Goal: Navigation & Orientation: Find specific page/section

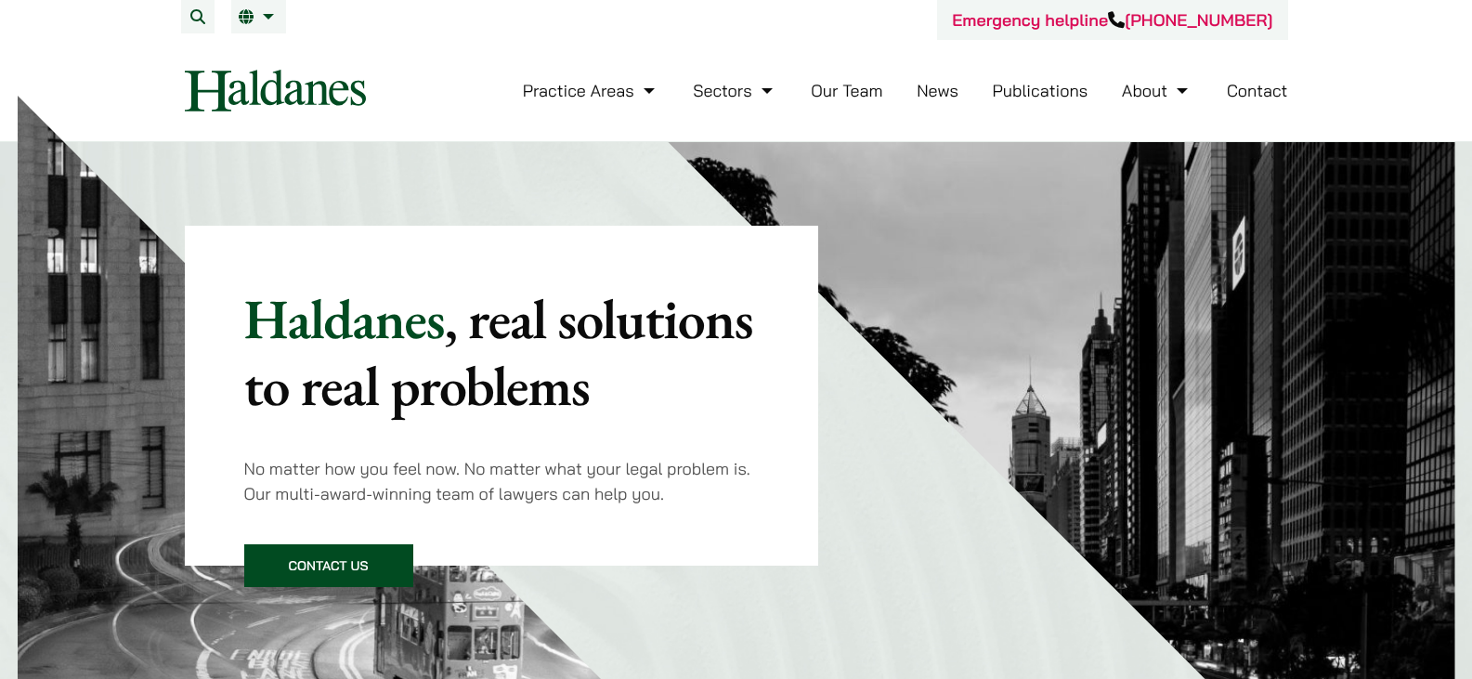
click at [845, 83] on link "Our Team" at bounding box center [847, 90] width 72 height 21
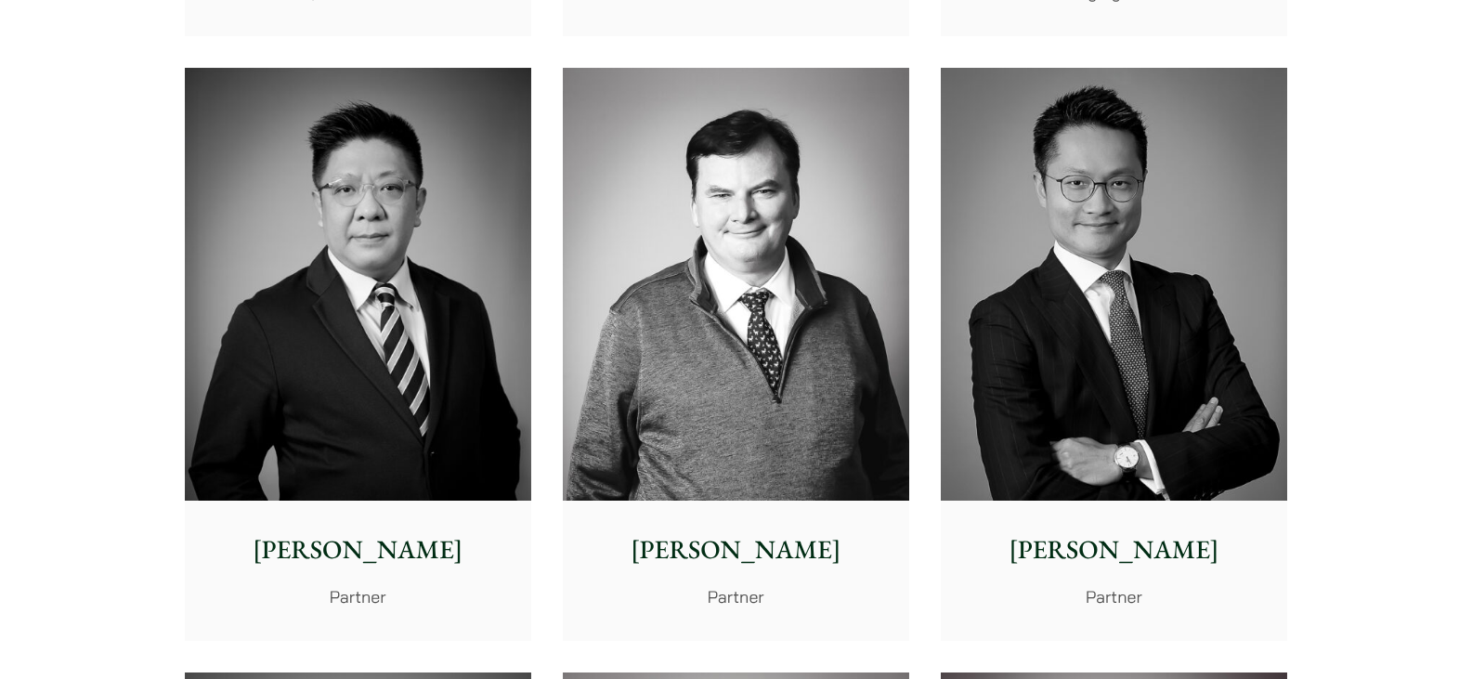
scroll to position [1064, 0]
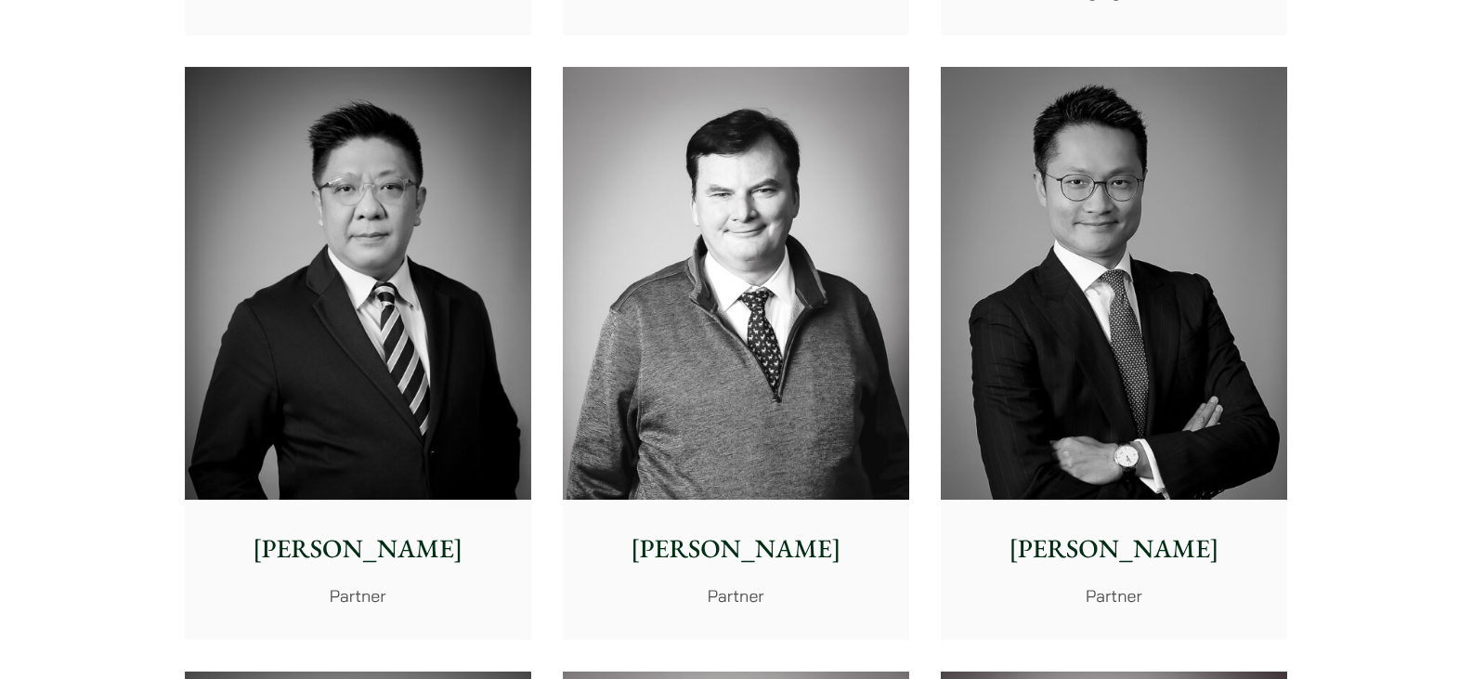
click at [672, 443] on img at bounding box center [736, 284] width 346 height 434
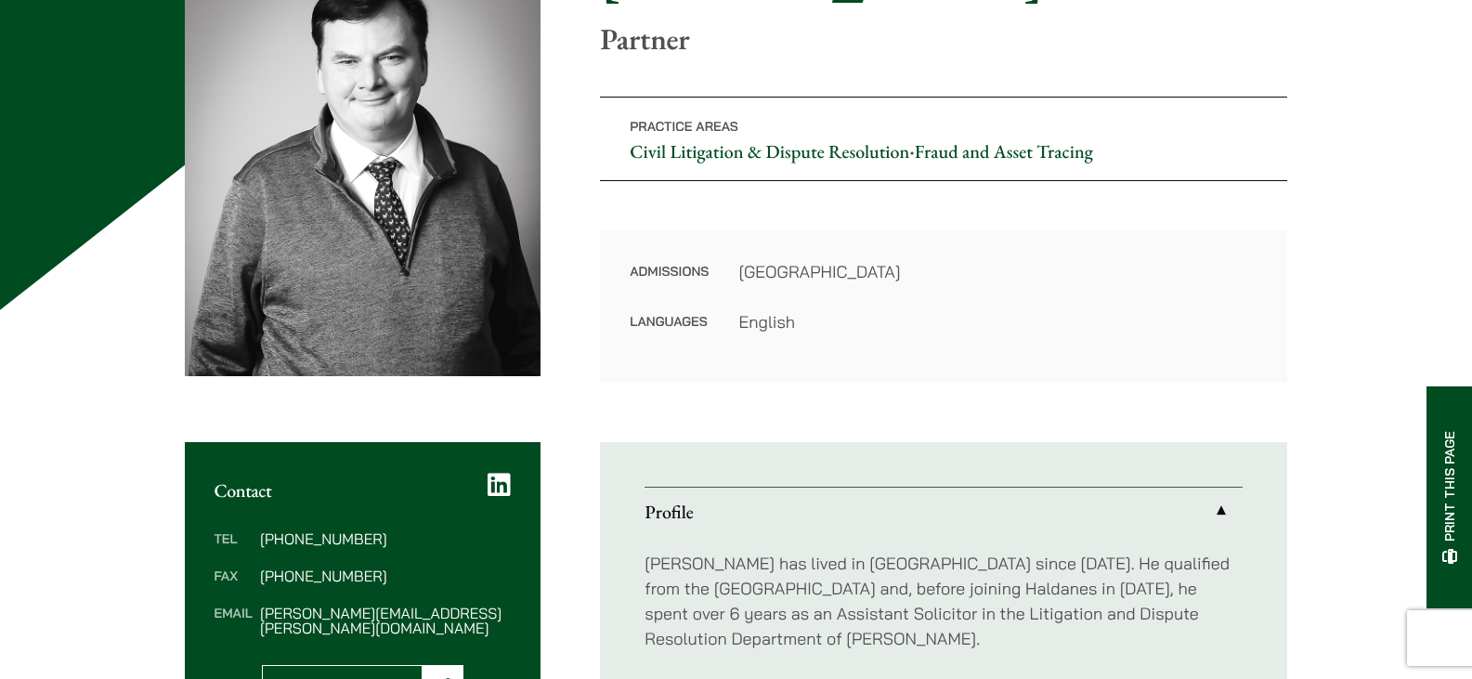
scroll to position [270, 0]
